Goal: Task Accomplishment & Management: Manage account settings

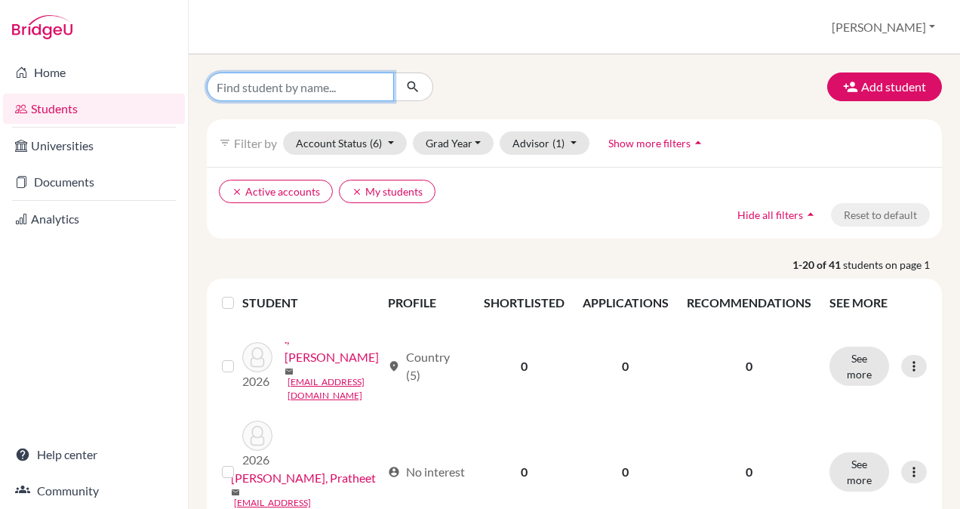
click at [305, 84] on input "Find student by name..." at bounding box center [300, 86] width 187 height 29
type input "Jaydeep"
click at [405, 84] on icon "submit" at bounding box center [412, 86] width 15 height 15
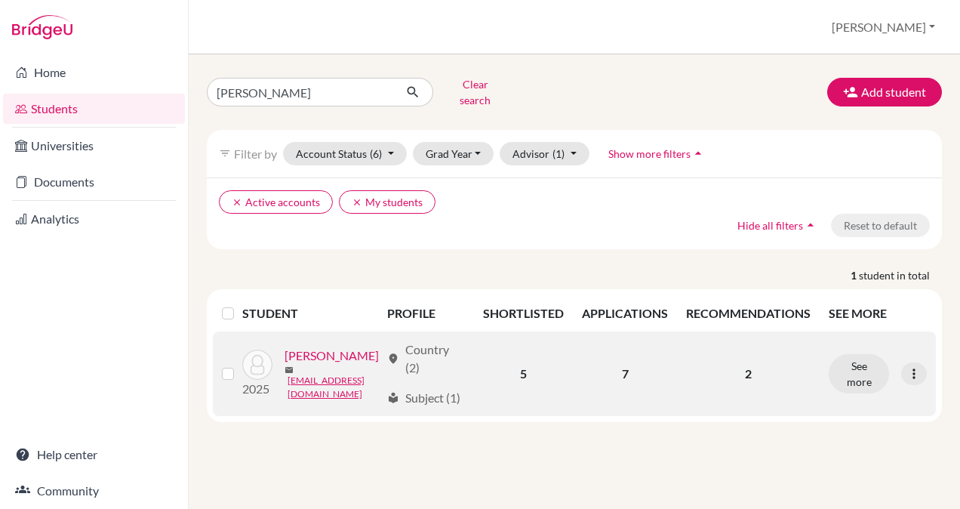
click at [341, 347] on link "Rath , Jaydeep" at bounding box center [332, 356] width 94 height 18
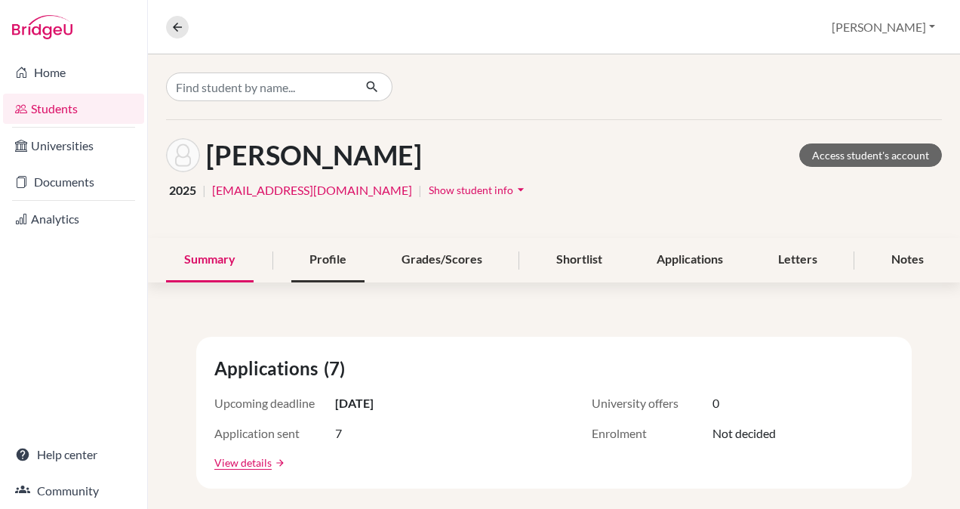
click at [315, 252] on div "Profile" at bounding box center [327, 260] width 73 height 45
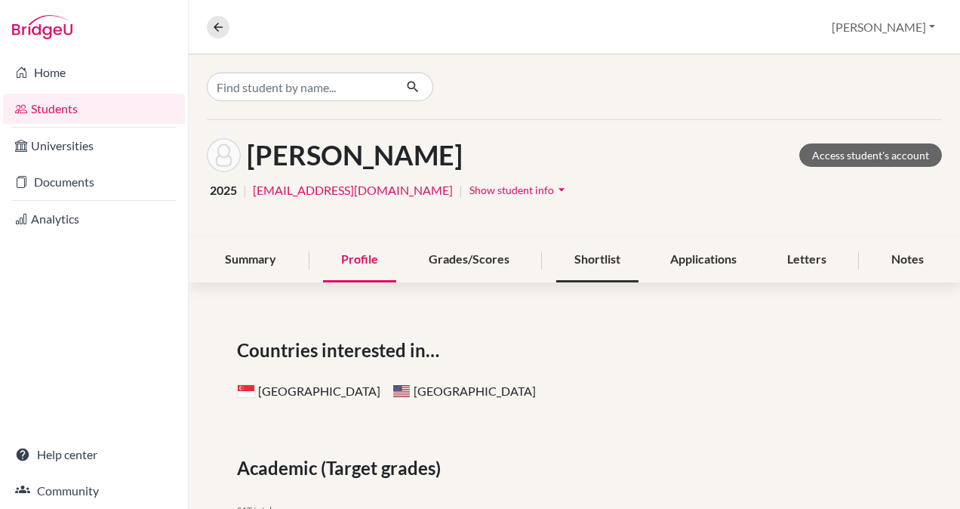
click at [590, 264] on div "Shortlist" at bounding box center [597, 260] width 82 height 45
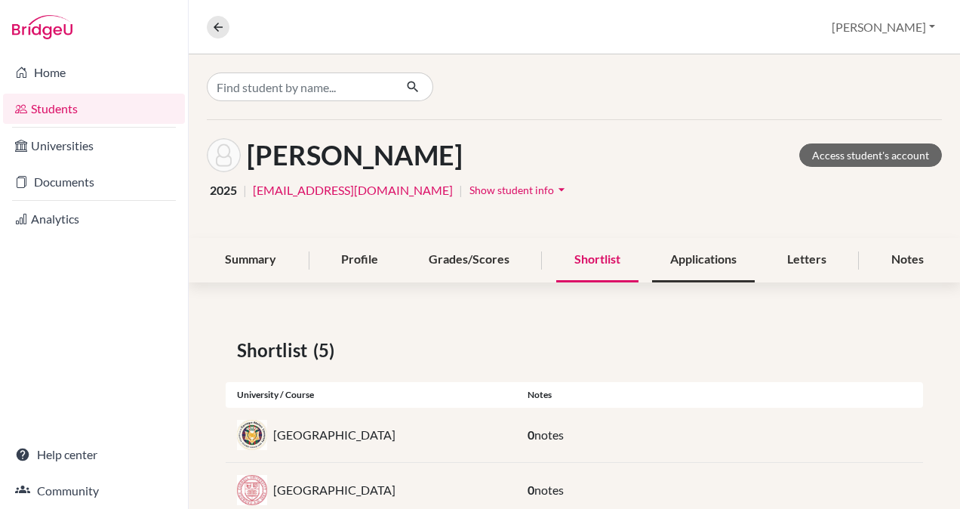
click at [676, 267] on div "Applications" at bounding box center [703, 260] width 103 height 45
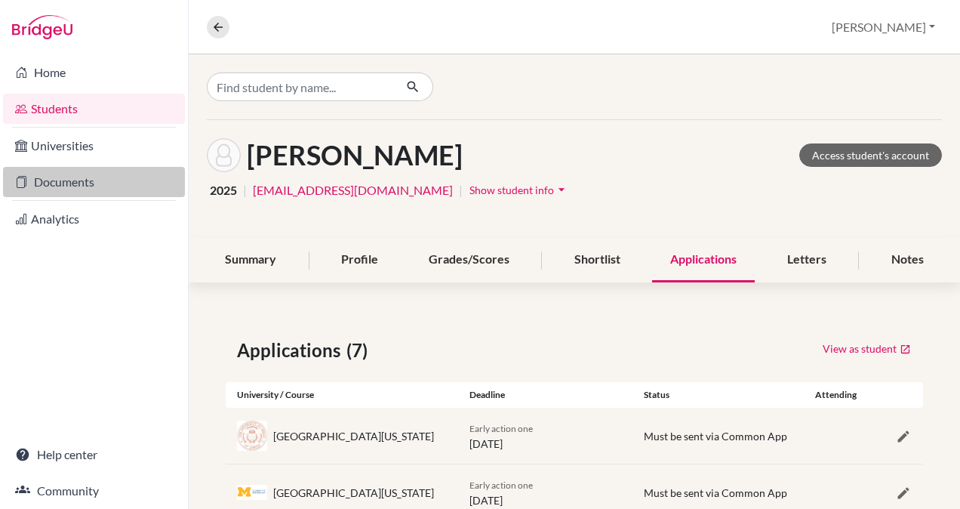
click at [58, 183] on link "Documents" at bounding box center [94, 182] width 182 height 30
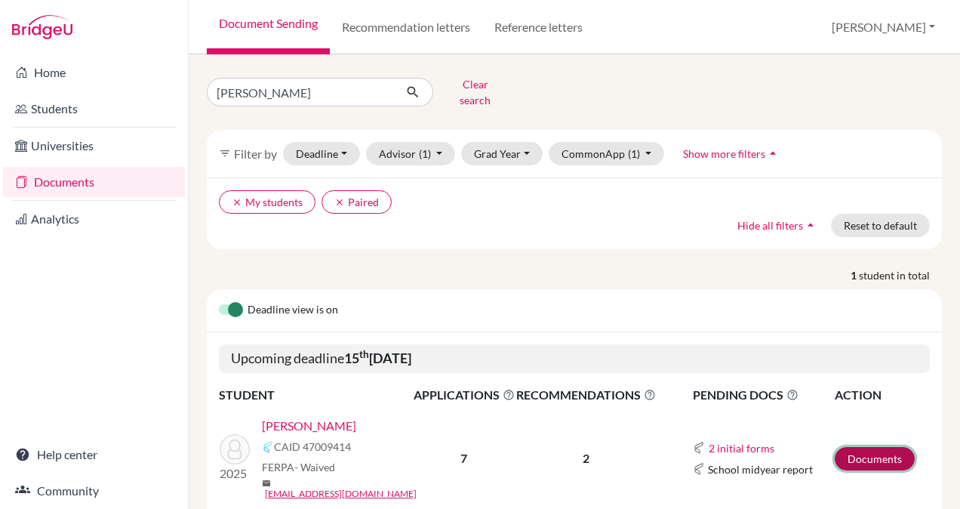
click at [857, 447] on link "Documents" at bounding box center [875, 458] width 80 height 23
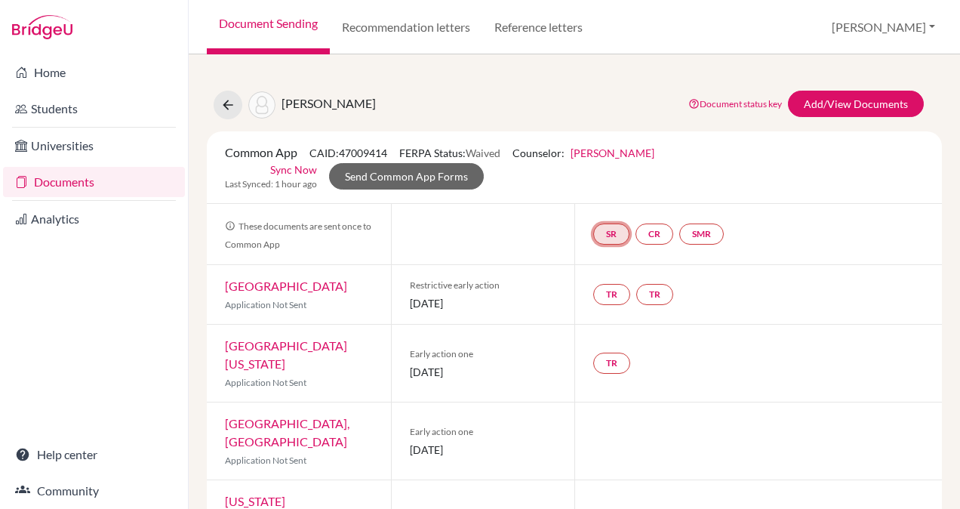
click at [605, 232] on link "SR" at bounding box center [611, 233] width 36 height 21
click at [598, 188] on link "School report" at bounding box center [612, 189] width 64 height 13
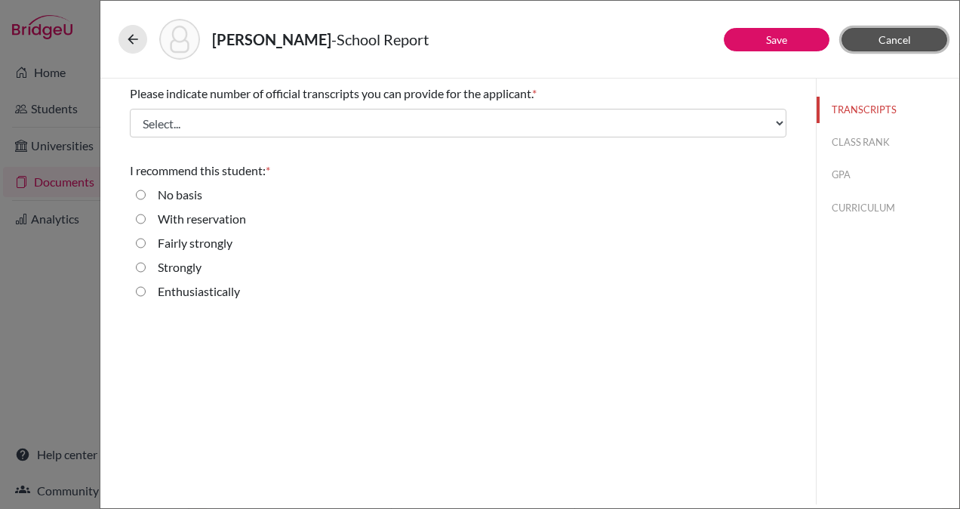
click at [889, 33] on span "Cancel" at bounding box center [895, 39] width 32 height 13
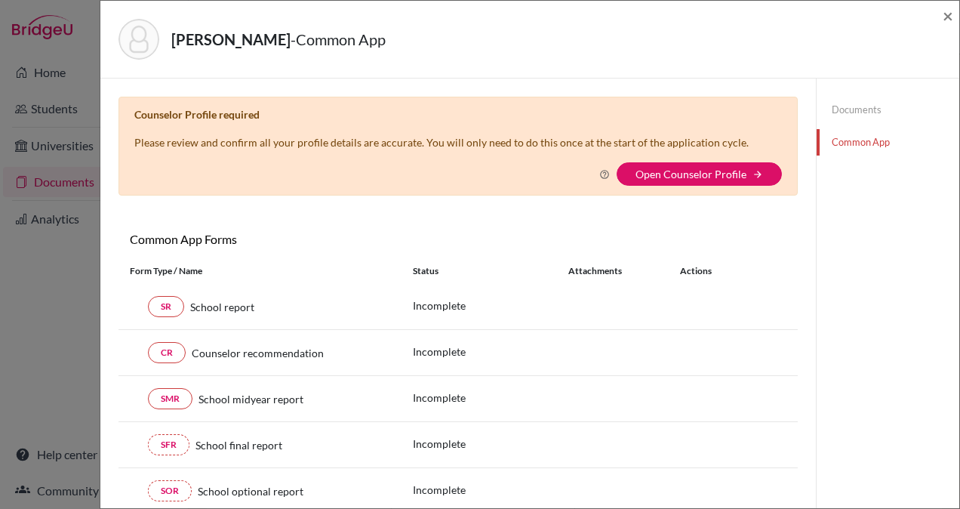
click at [843, 142] on link "Common App" at bounding box center [888, 142] width 143 height 26
click at [710, 174] on link "Open Counselor Profile" at bounding box center [691, 174] width 111 height 13
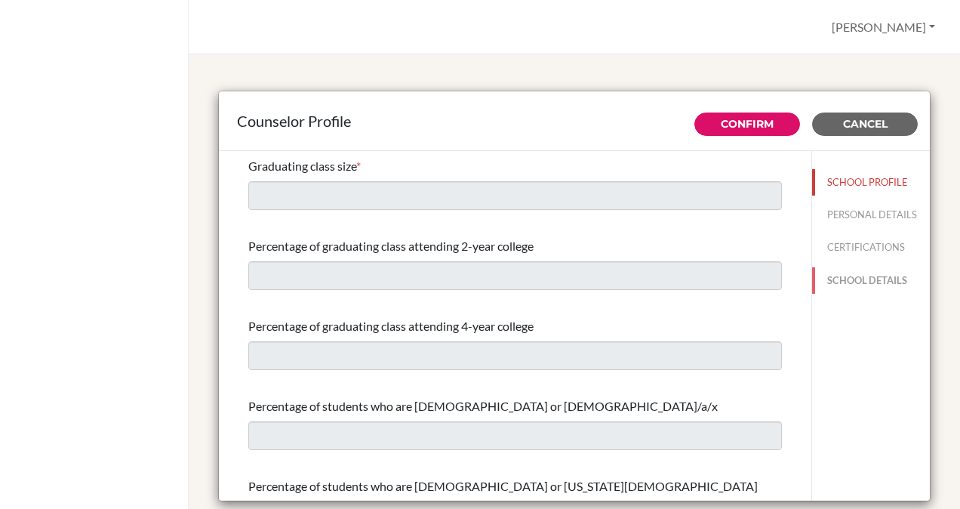
click at [833, 285] on button "SCHOOL DETAILS" at bounding box center [871, 280] width 118 height 26
type input "671685"
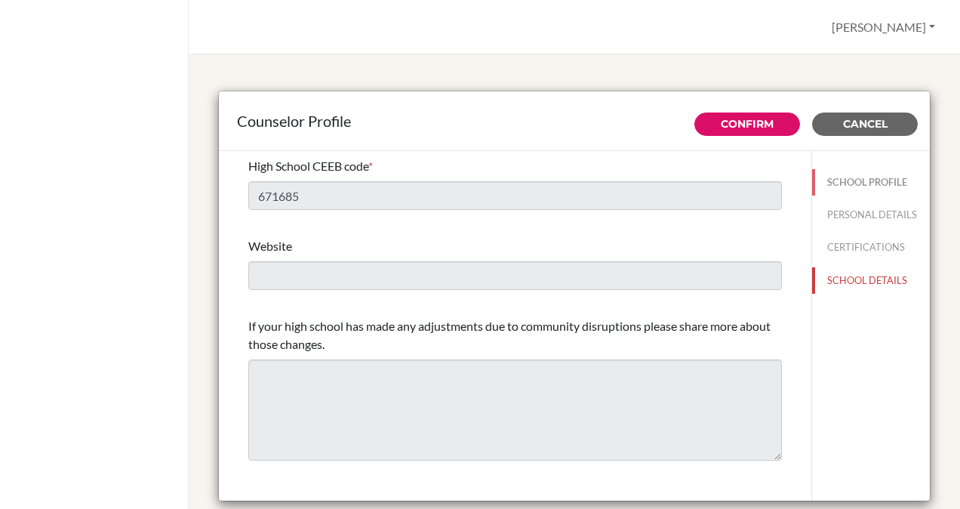
click at [852, 177] on button "SCHOOL PROFILE" at bounding box center [871, 182] width 118 height 26
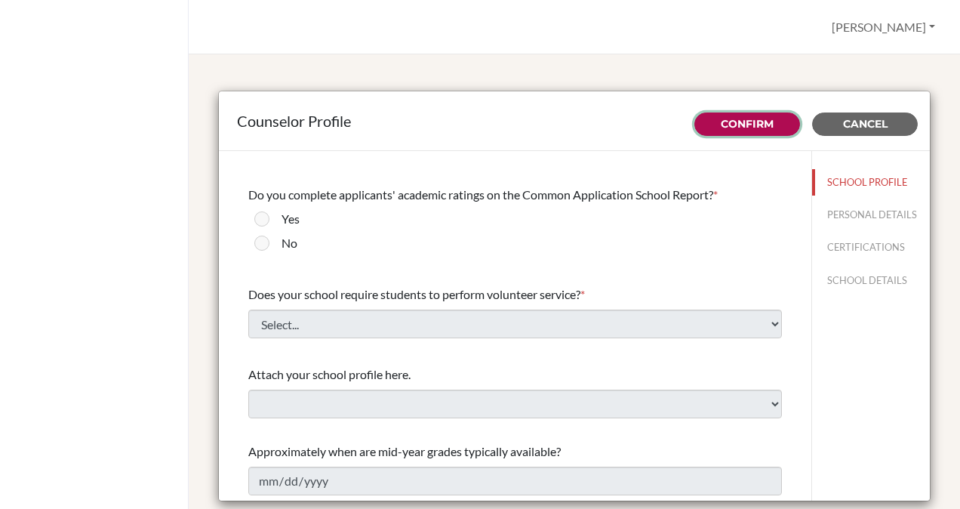
click at [763, 125] on button "Confirm" at bounding box center [748, 123] width 106 height 23
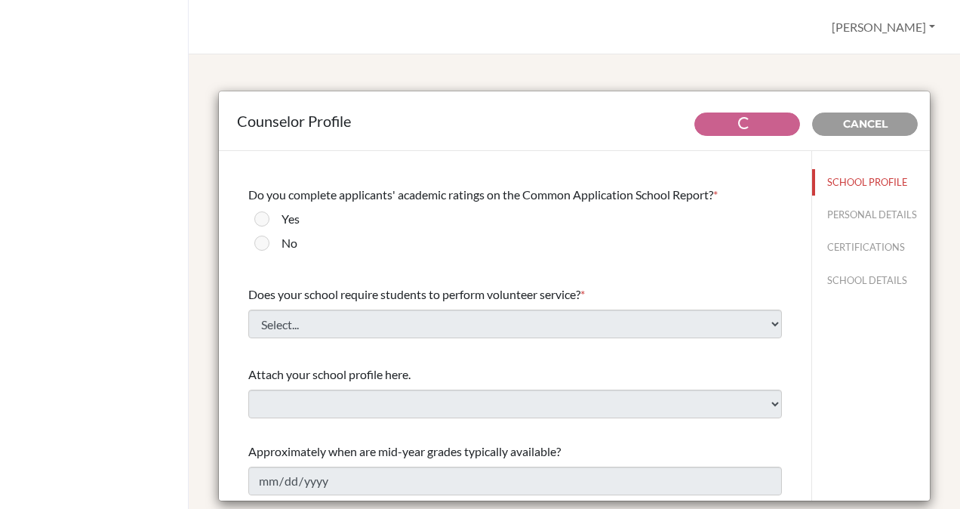
scroll to position [1657, 0]
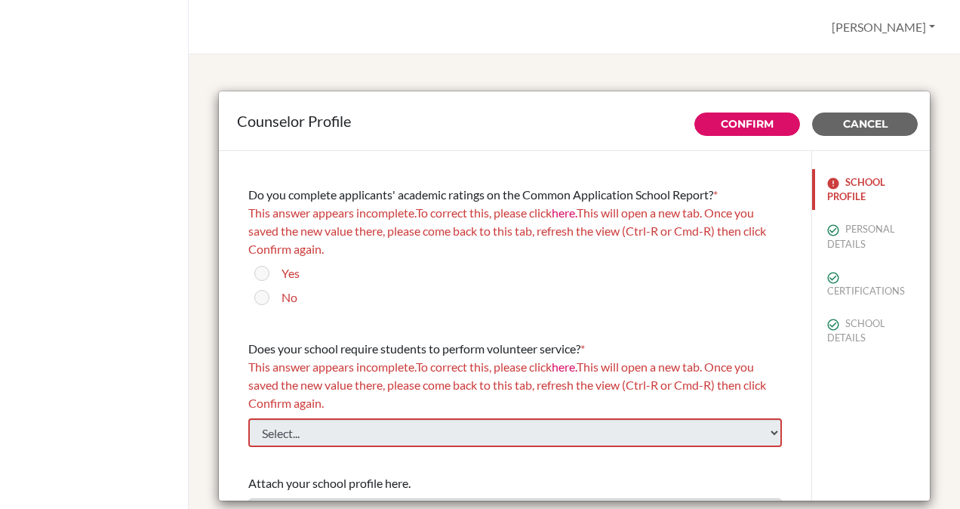
drag, startPoint x: 797, startPoint y: 181, endPoint x: 791, endPoint y: 216, distance: 35.4
click at [791, 216] on div "Confirm Cancel Graduating class size * This answer appears incomplete. To corre…" at bounding box center [574, 326] width 711 height 350
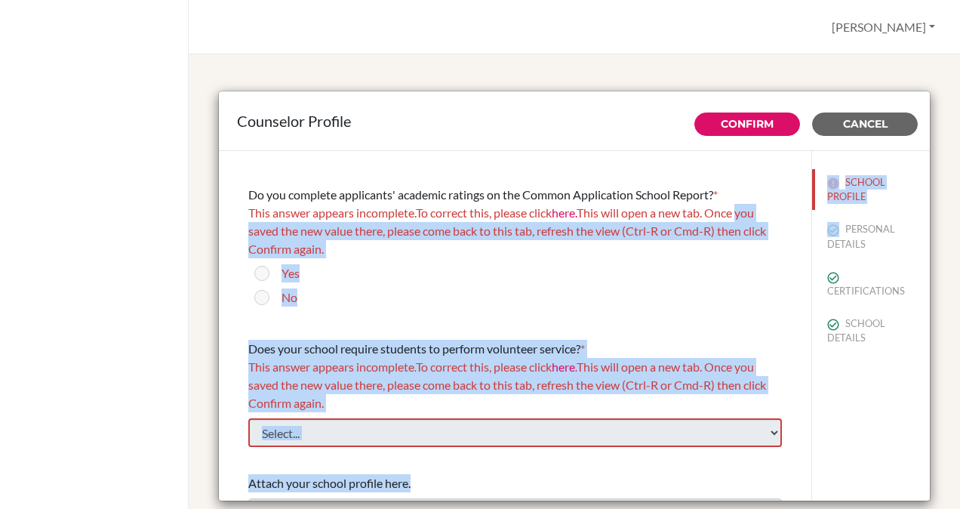
drag, startPoint x: 791, startPoint y: 208, endPoint x: 792, endPoint y: 226, distance: 17.4
click at [792, 226] on div "Confirm Cancel Graduating class size * This answer appears incomplete. To corre…" at bounding box center [574, 326] width 711 height 350
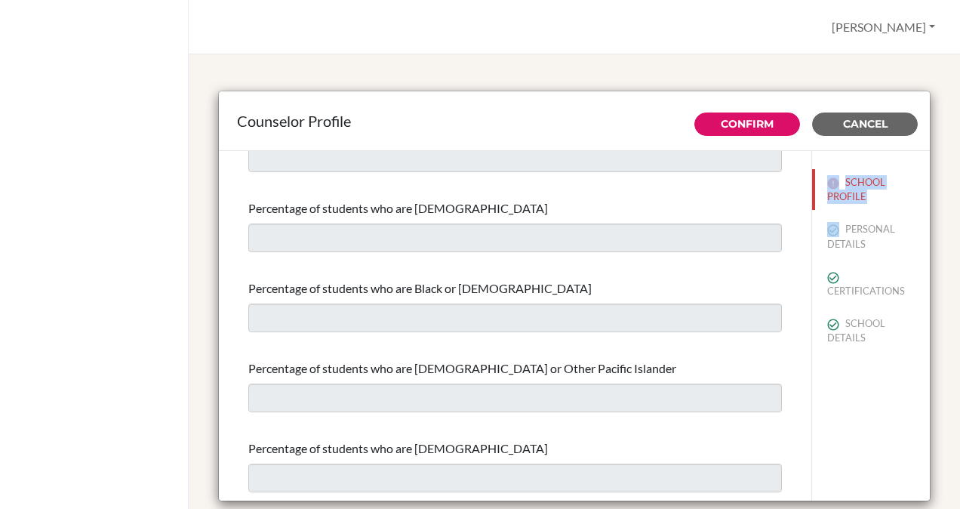
scroll to position [0, 0]
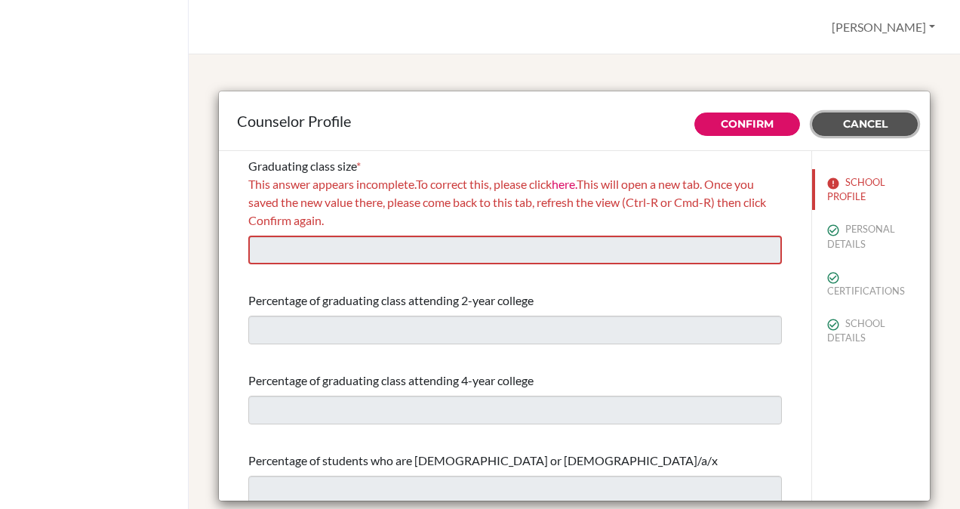
click at [853, 118] on span "Cancel" at bounding box center [865, 124] width 45 height 14
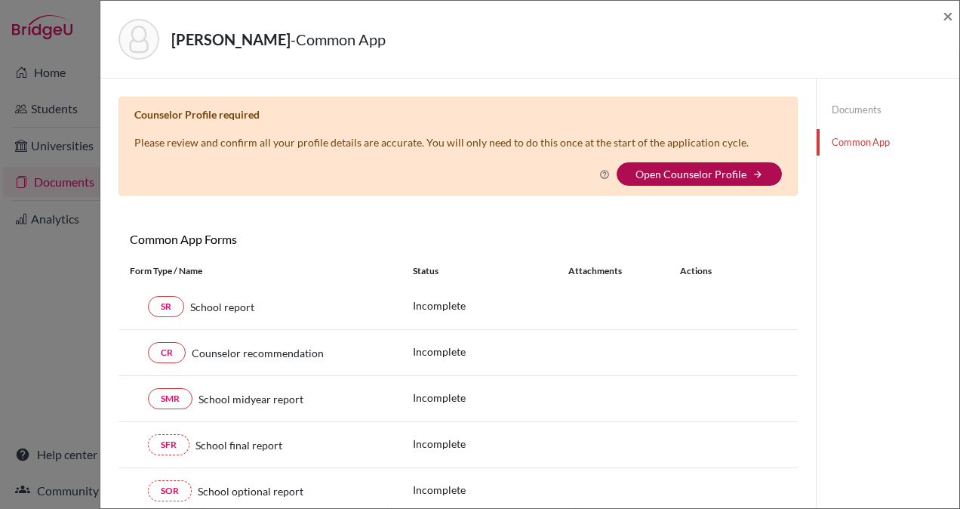
click at [726, 171] on link "Open Counselor Profile" at bounding box center [691, 174] width 111 height 13
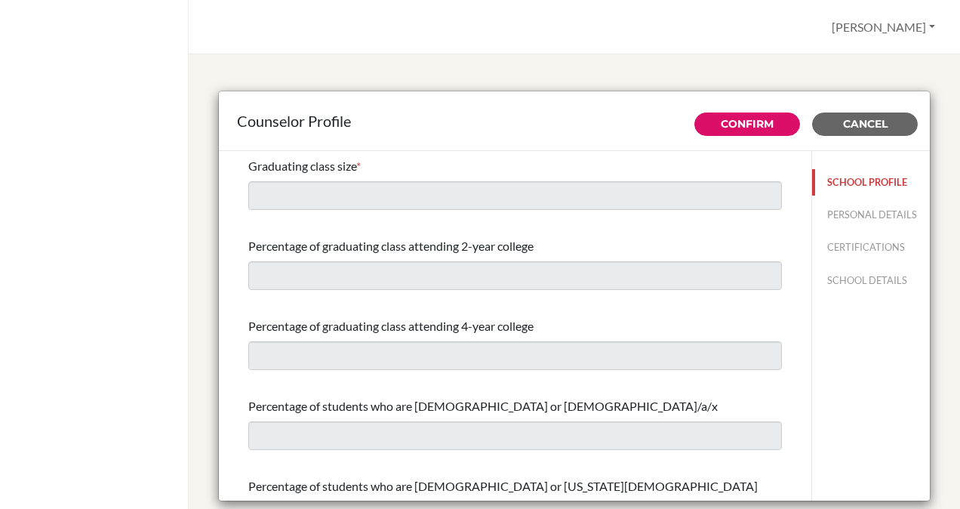
click at [836, 178] on button "SCHOOL PROFILE" at bounding box center [871, 182] width 118 height 26
click at [880, 26] on button "[PERSON_NAME]" at bounding box center [883, 27] width 117 height 29
click at [863, 56] on link "Profile" at bounding box center [881, 62] width 119 height 24
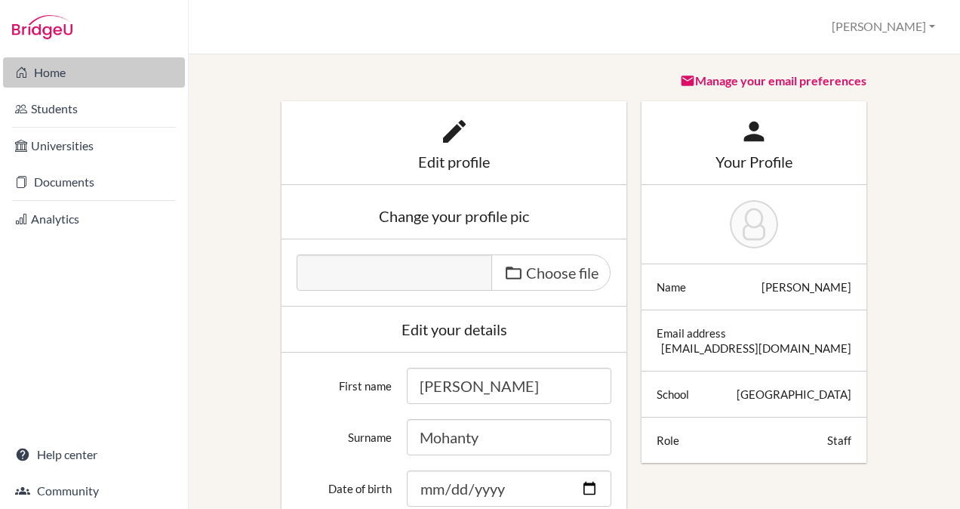
click at [61, 72] on link "Home" at bounding box center [94, 72] width 182 height 30
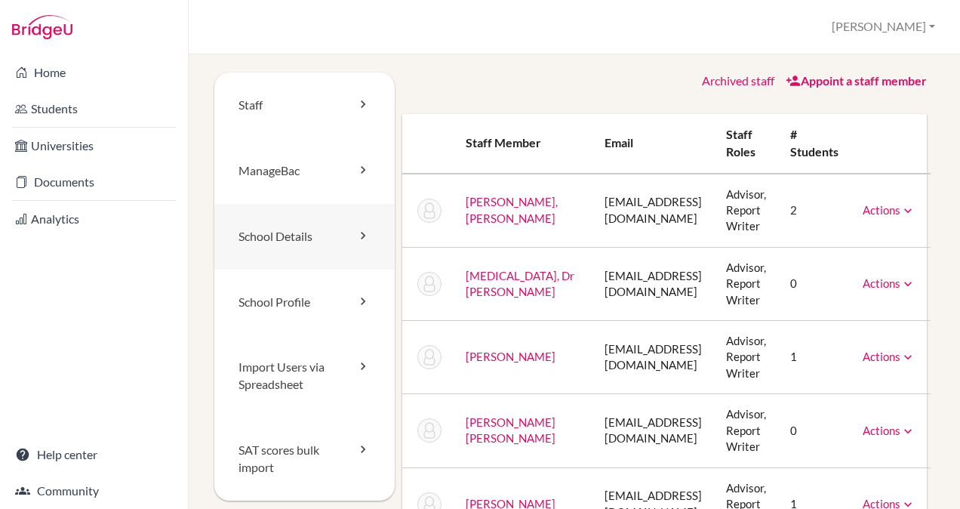
click at [356, 235] on icon at bounding box center [363, 235] width 15 height 15
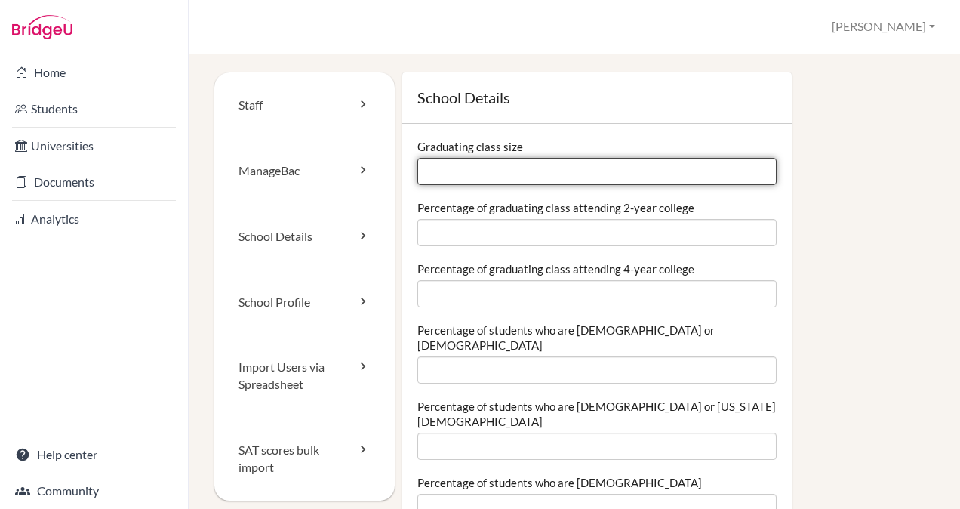
click at [473, 175] on input "Graduating class size" at bounding box center [598, 171] width 360 height 27
type input "1"
click at [753, 170] on input "1" at bounding box center [598, 171] width 360 height 27
click at [708, 171] on input "1" at bounding box center [598, 171] width 360 height 27
type input "350"
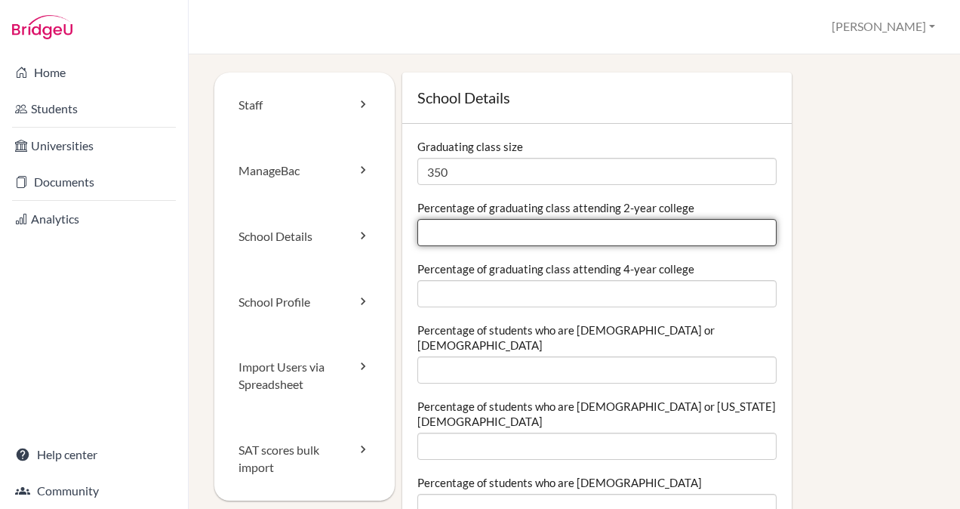
click at [631, 233] on input "Percentage of graduating class attending 2-year college" at bounding box center [598, 232] width 360 height 27
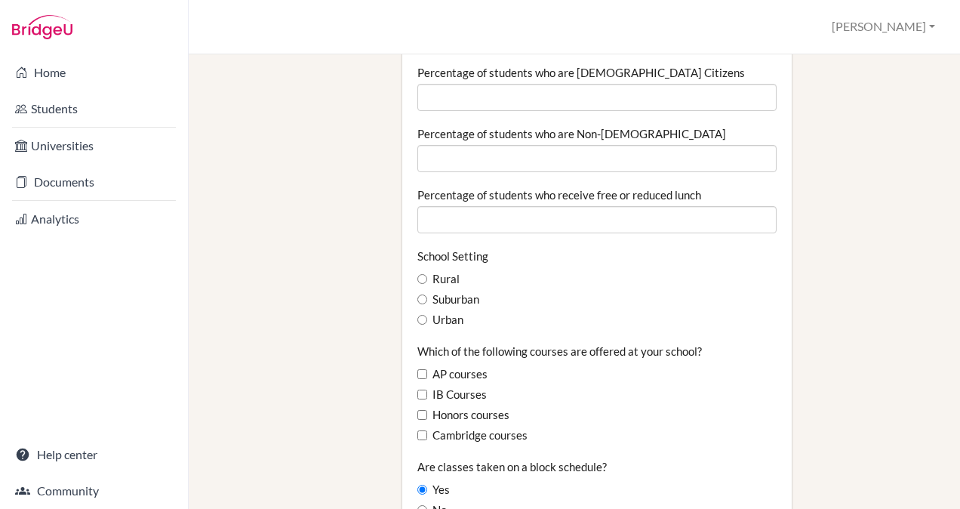
scroll to position [734, 0]
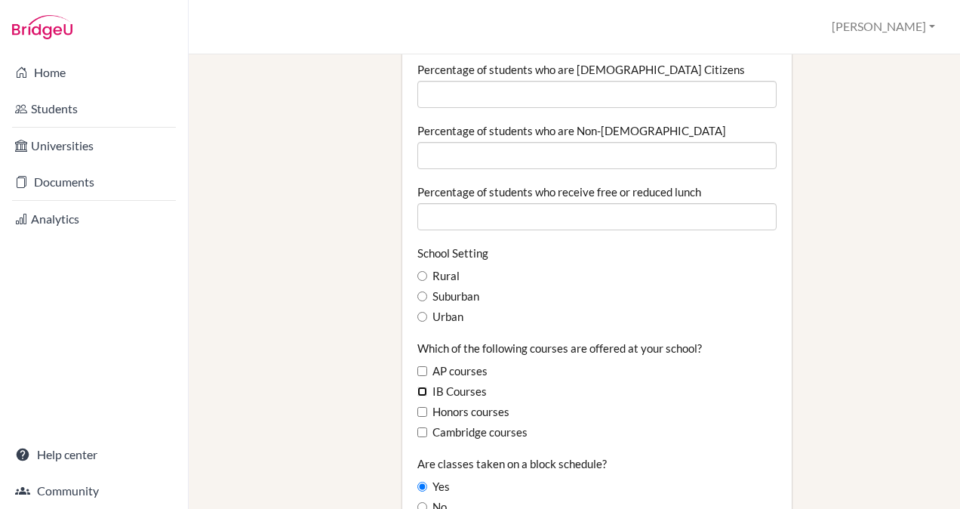
click at [420, 387] on input "IB Courses" at bounding box center [423, 392] width 10 height 10
checkbox input "true"
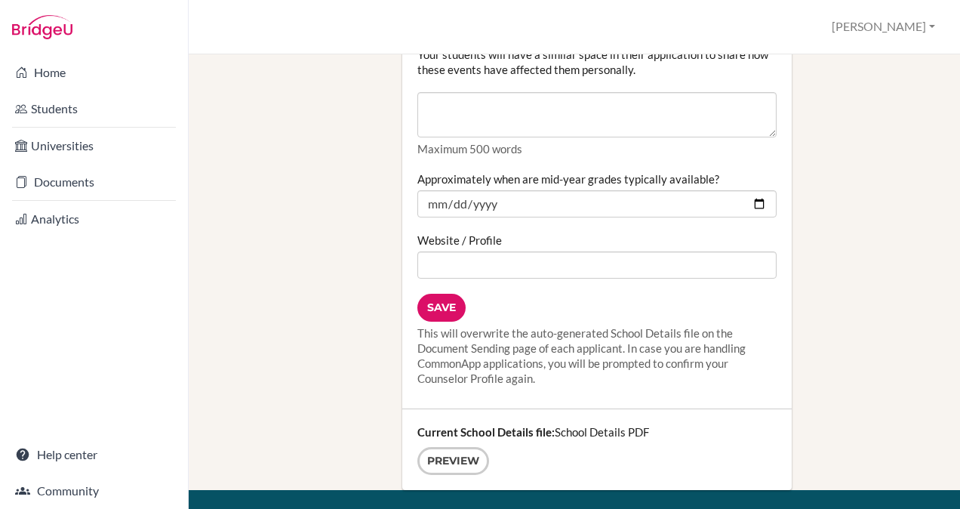
scroll to position [1848, 0]
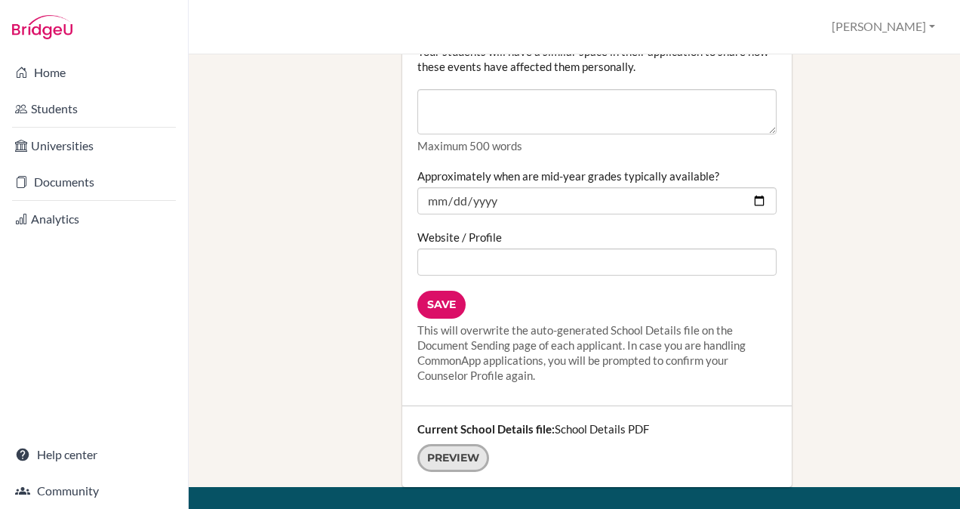
click at [459, 444] on link "Preview" at bounding box center [454, 458] width 72 height 28
click at [452, 291] on input "Save" at bounding box center [442, 305] width 48 height 28
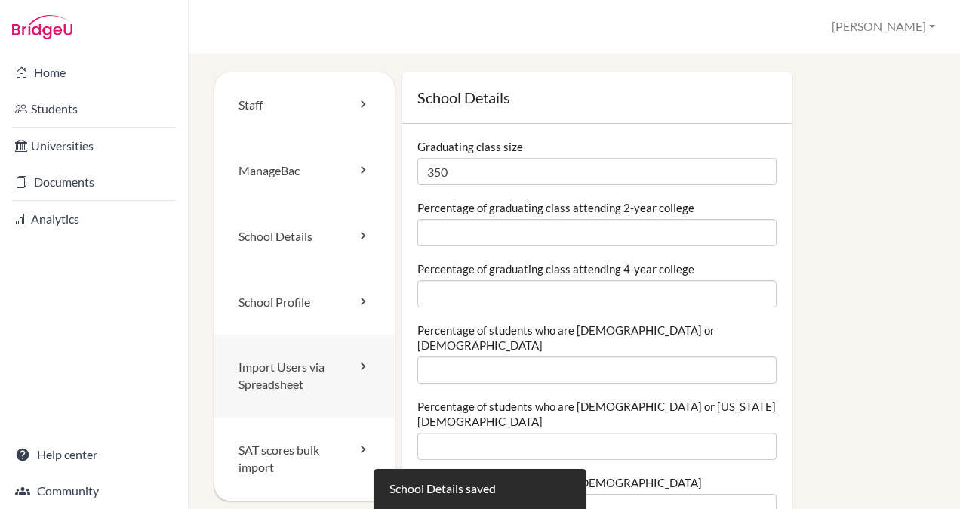
click at [357, 367] on icon at bounding box center [363, 366] width 15 height 15
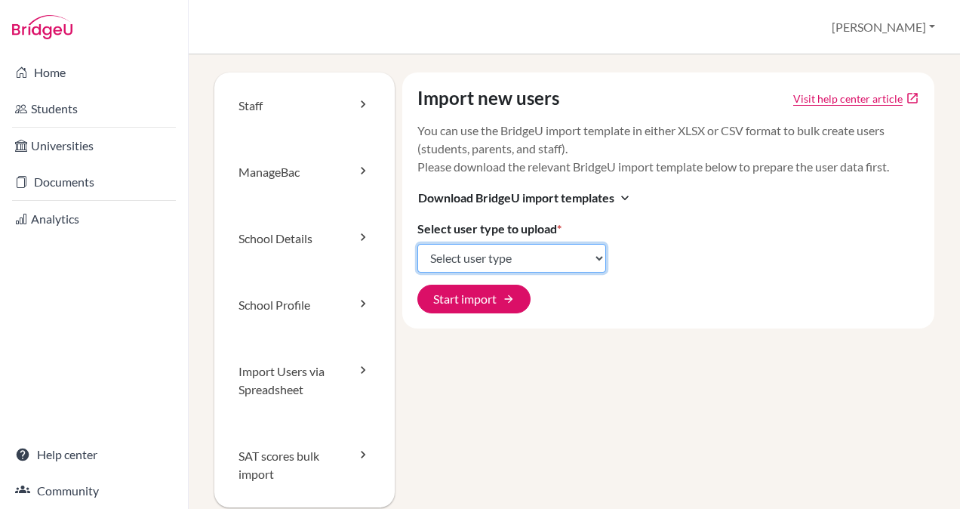
click at [487, 263] on select "Select user type Students Students and parents Parents Advisors Report writers" at bounding box center [512, 258] width 189 height 29
click at [350, 310] on link "School Profile" at bounding box center [304, 305] width 180 height 66
